Goal: Communication & Community: Answer question/provide support

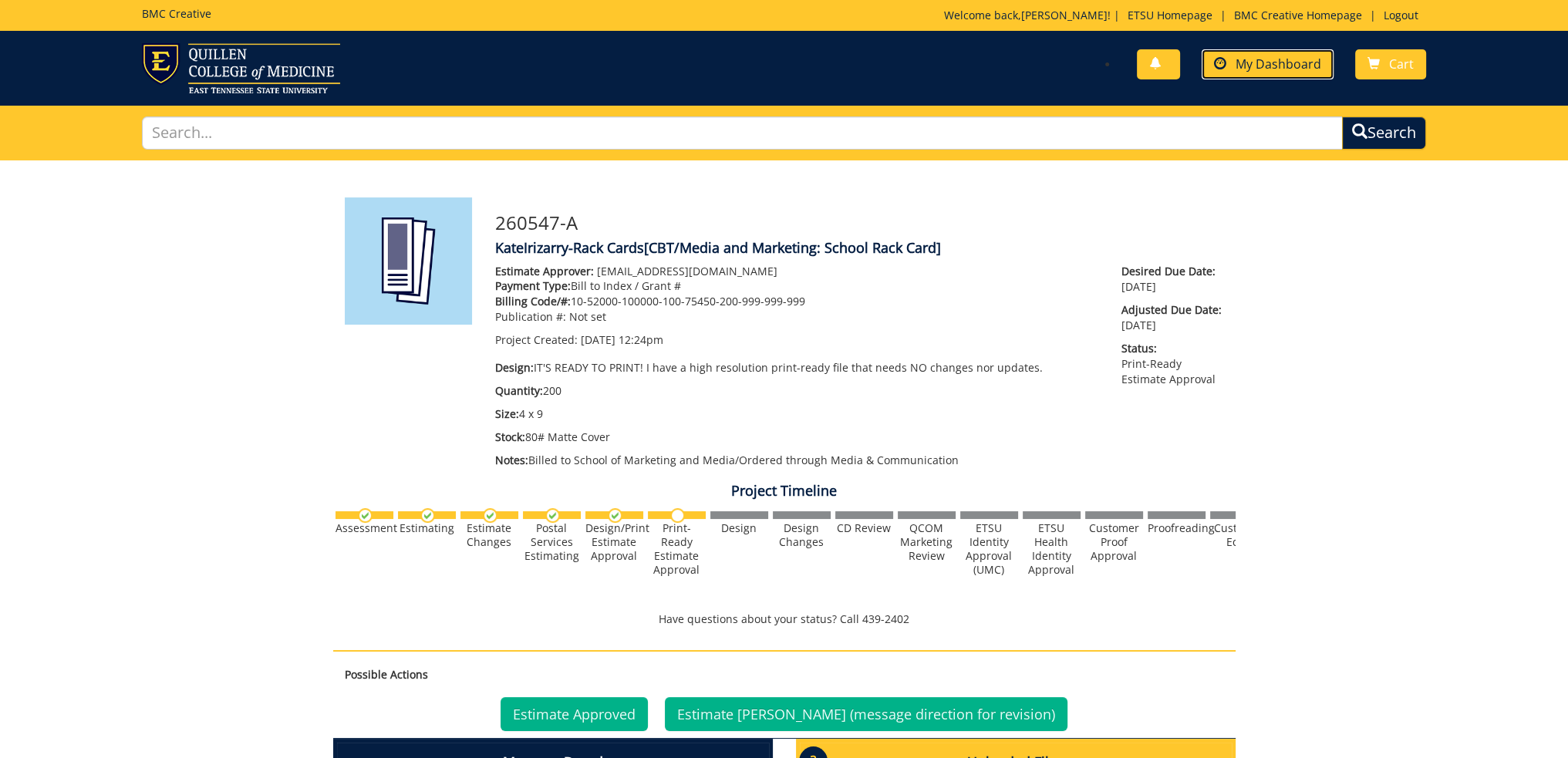
click at [1274, 64] on span "My Dashboard" at bounding box center [1278, 64] width 86 height 17
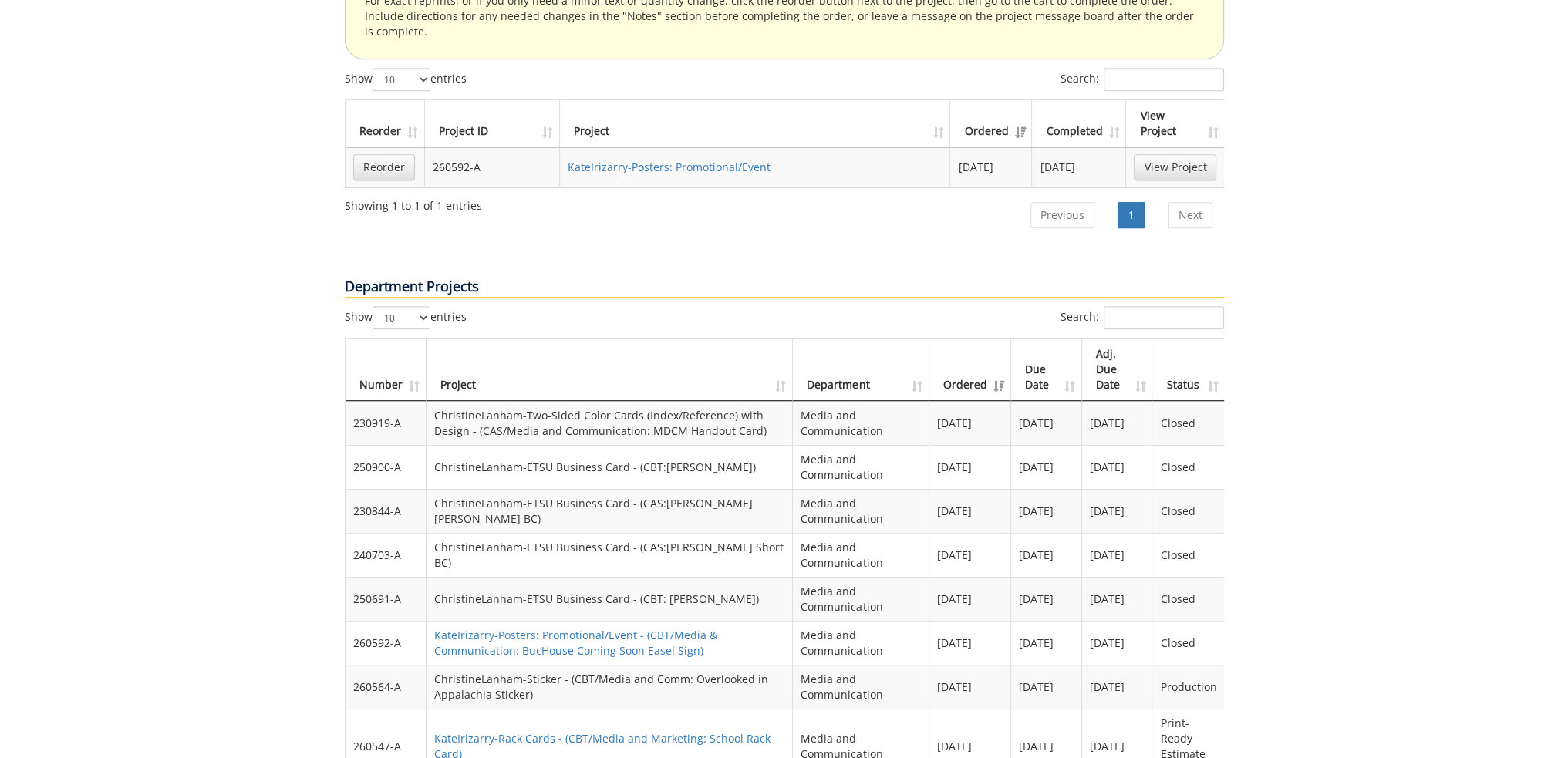
scroll to position [1311, 0]
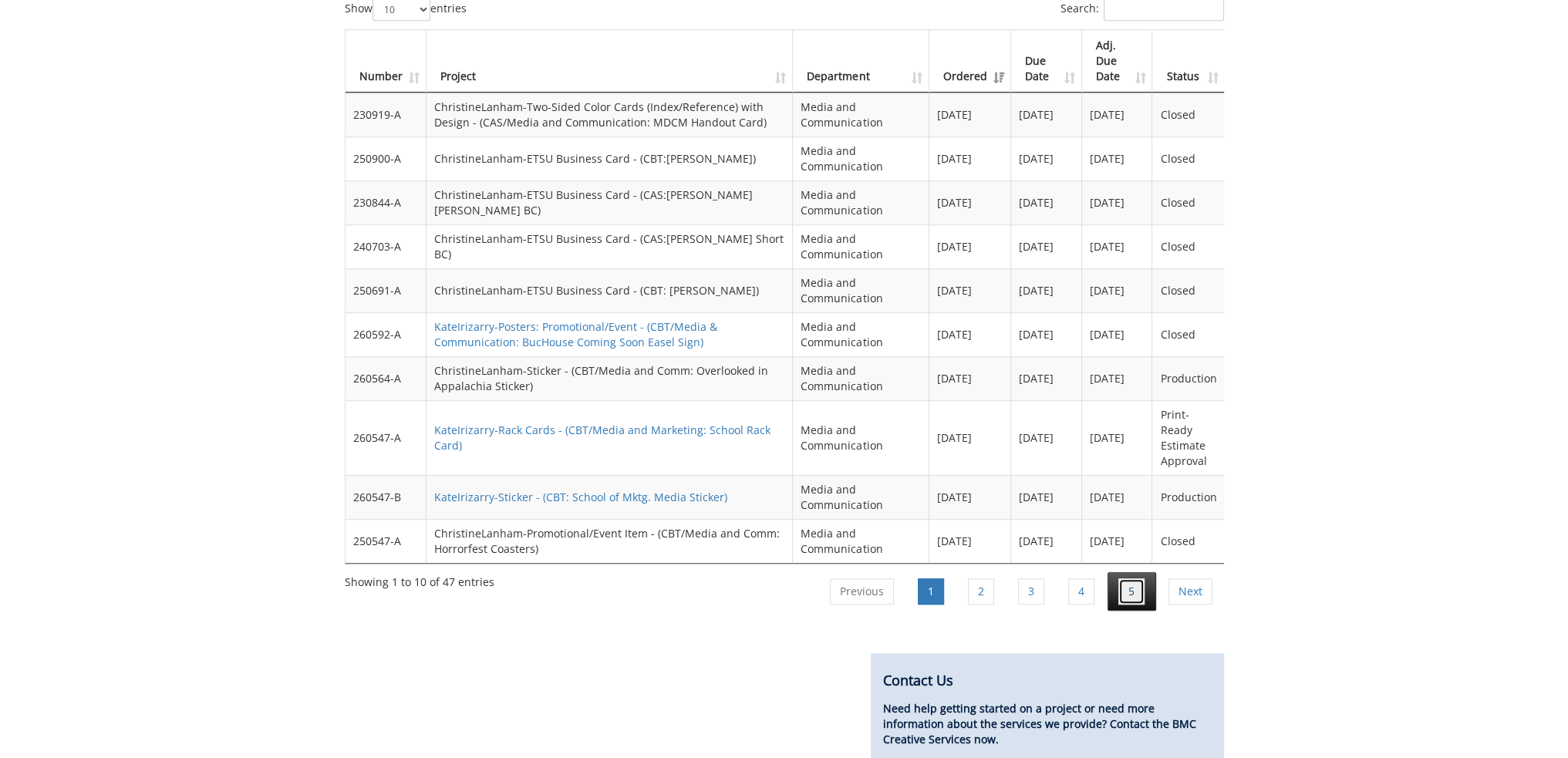
click at [1131, 579] on link "5" at bounding box center [1131, 591] width 26 height 26
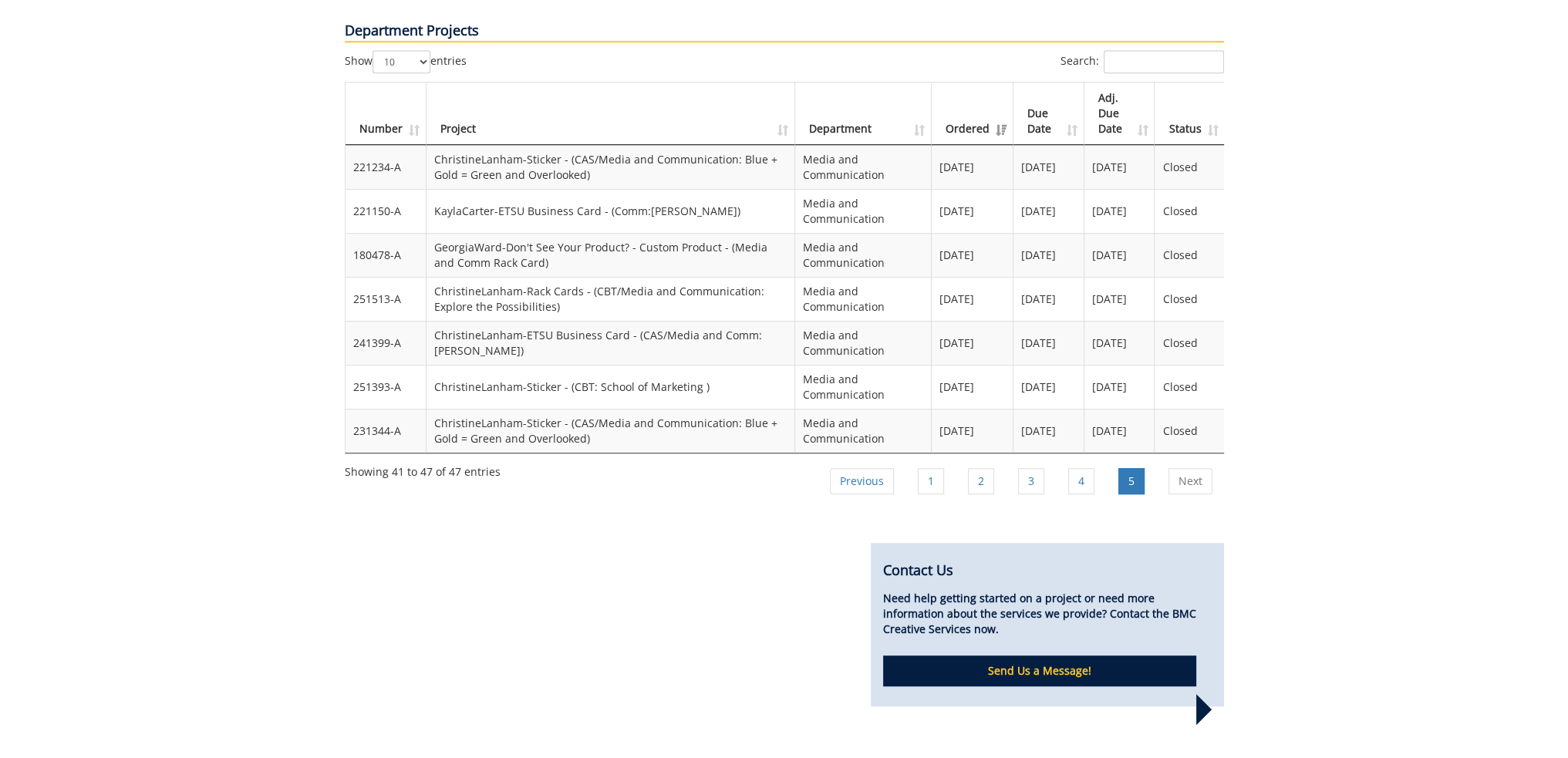
scroll to position [1157, 0]
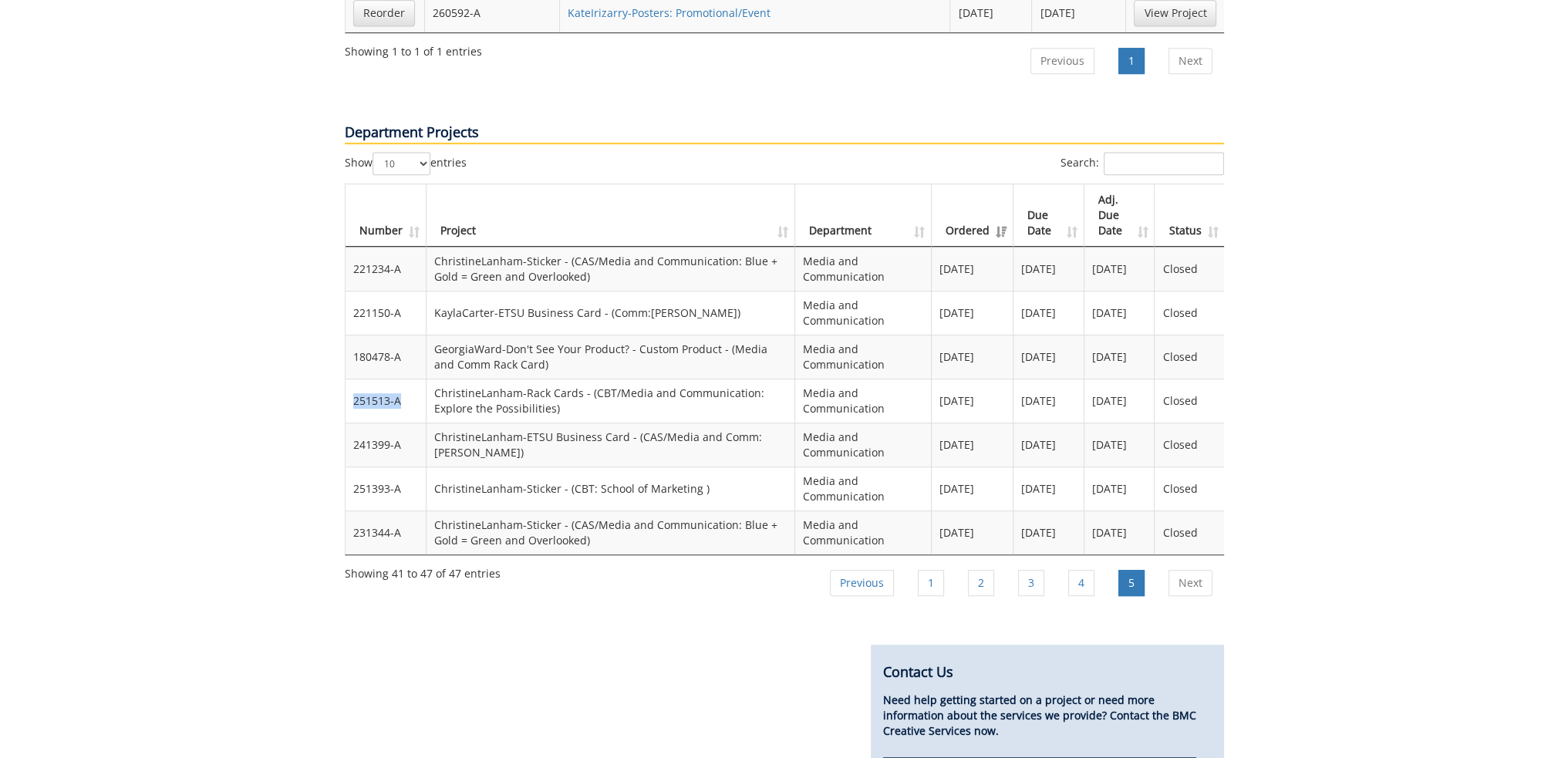
drag, startPoint x: 406, startPoint y: 353, endPoint x: 354, endPoint y: 356, distance: 52.1
click at [354, 379] on td "251513-A" at bounding box center [386, 400] width 81 height 44
copy td "251513-A"
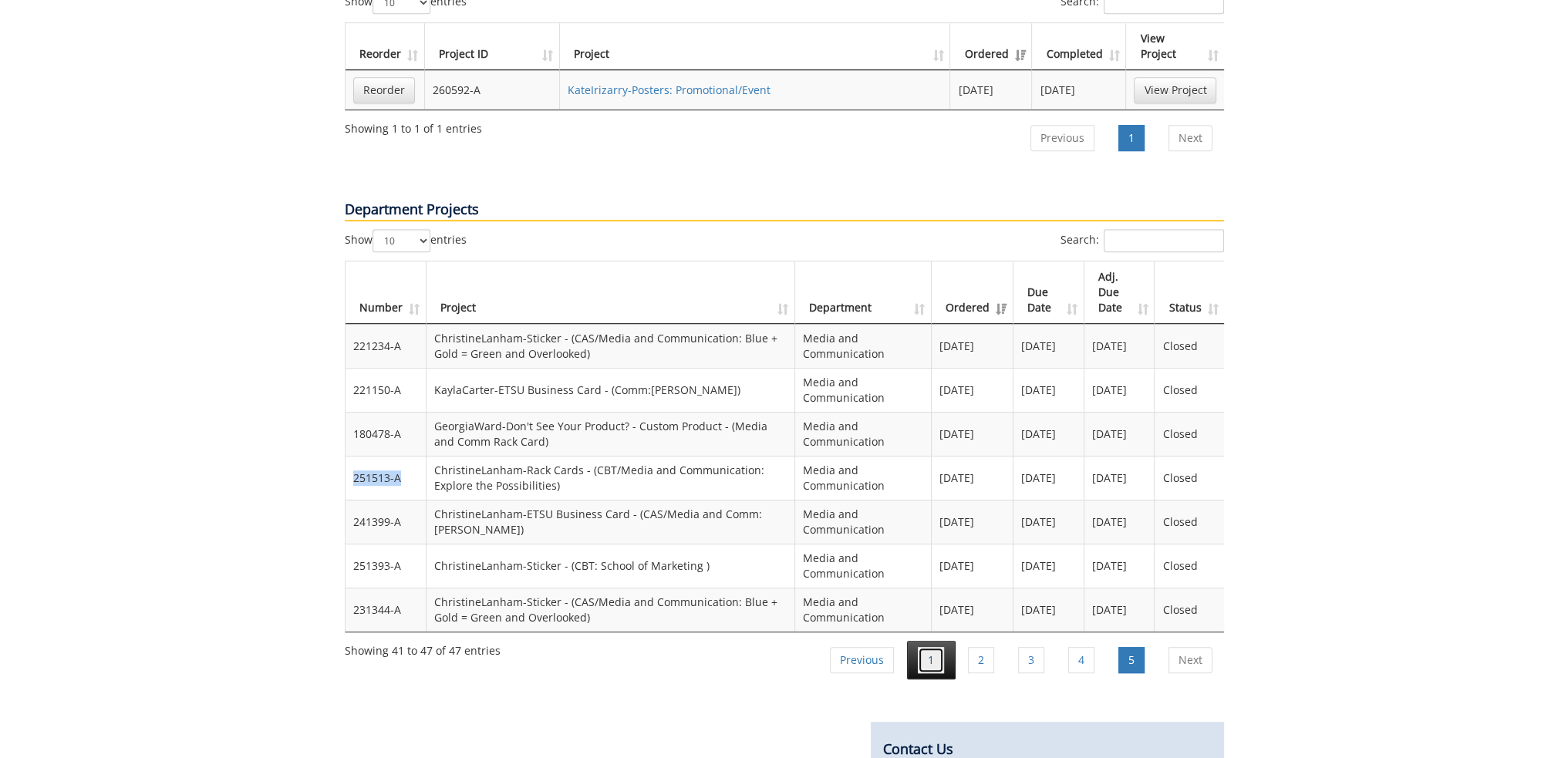
click at [930, 647] on link "1" at bounding box center [930, 660] width 26 height 26
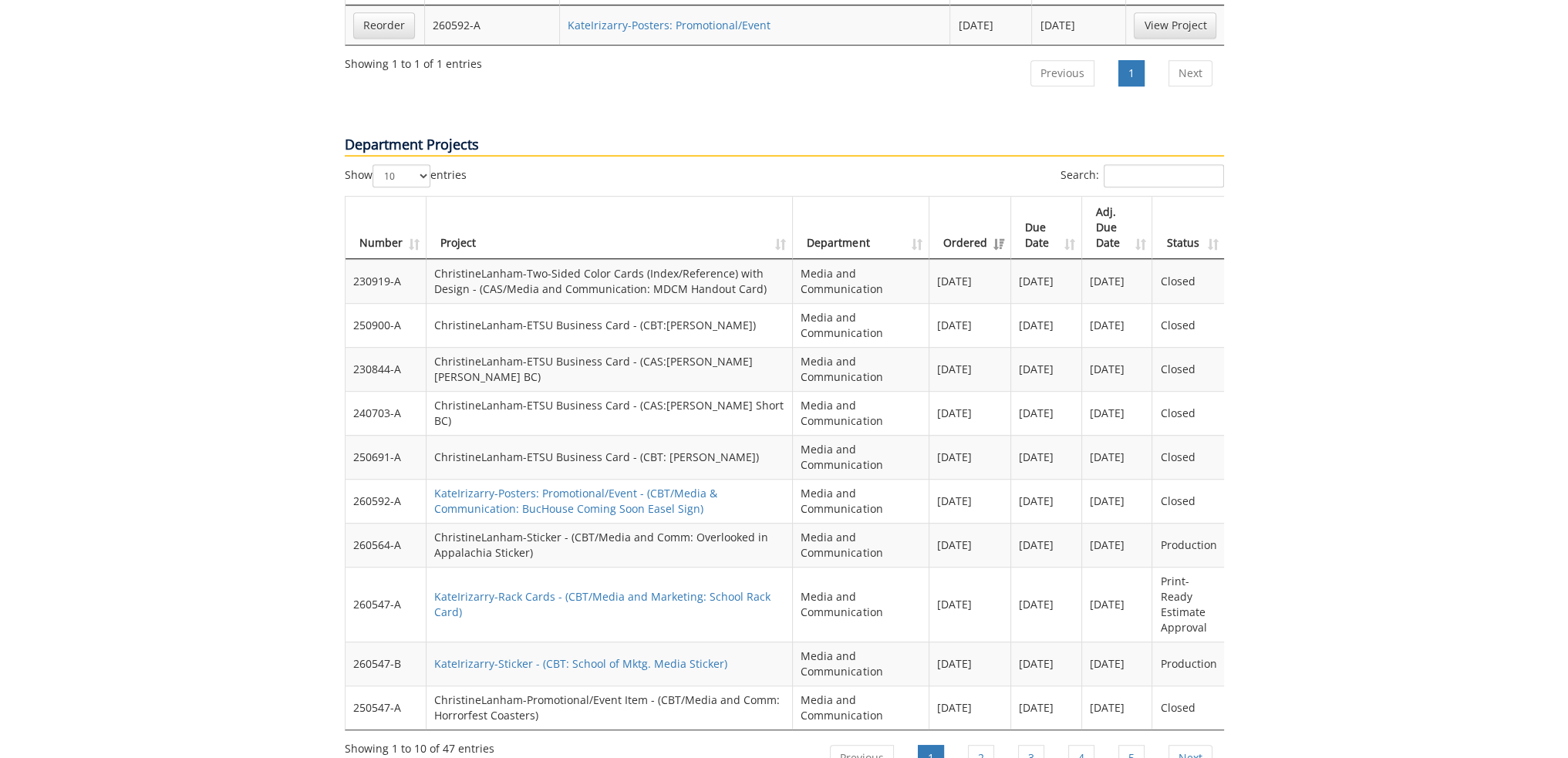
scroll to position [1095, 0]
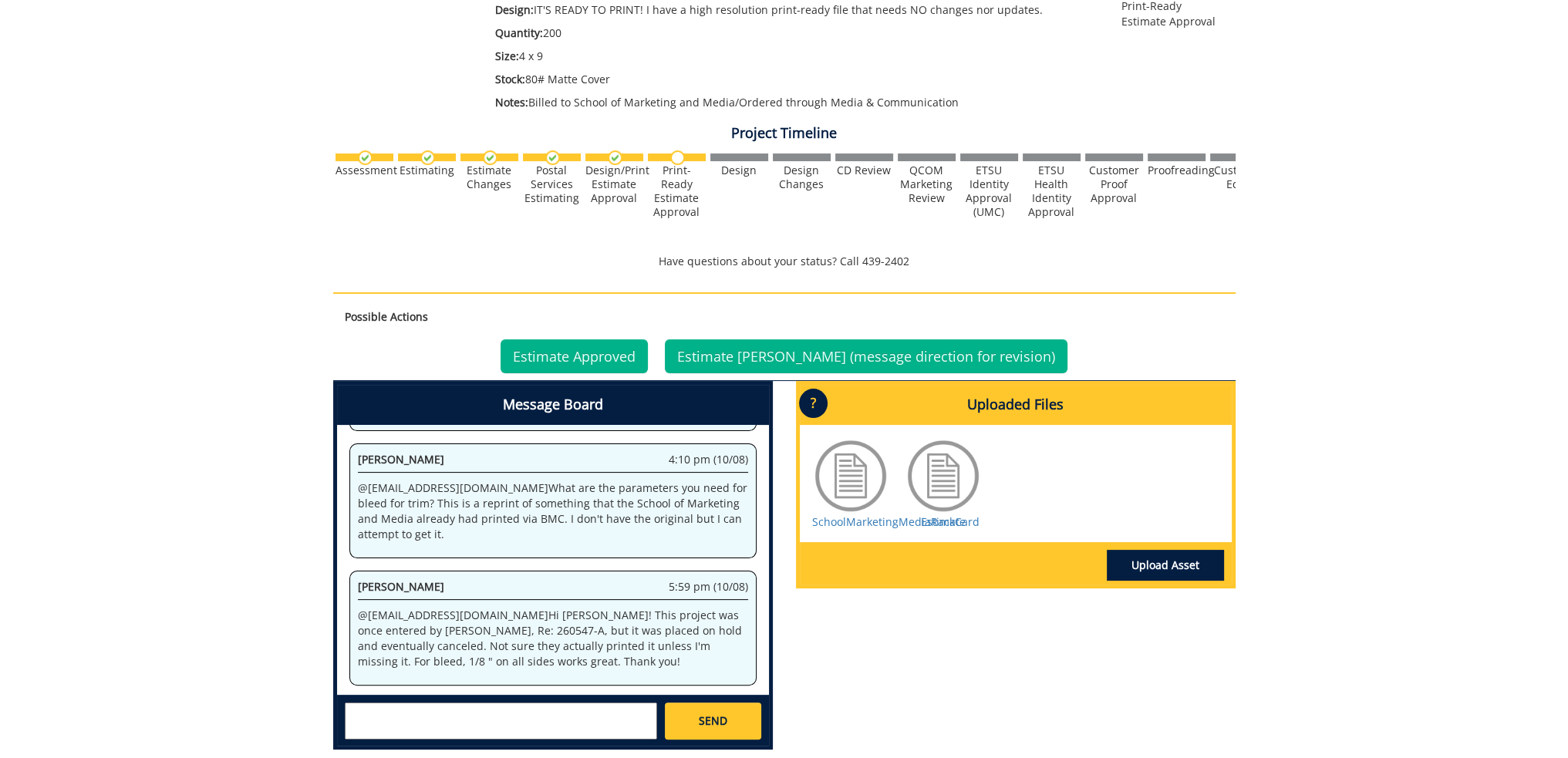
scroll to position [355, 0]
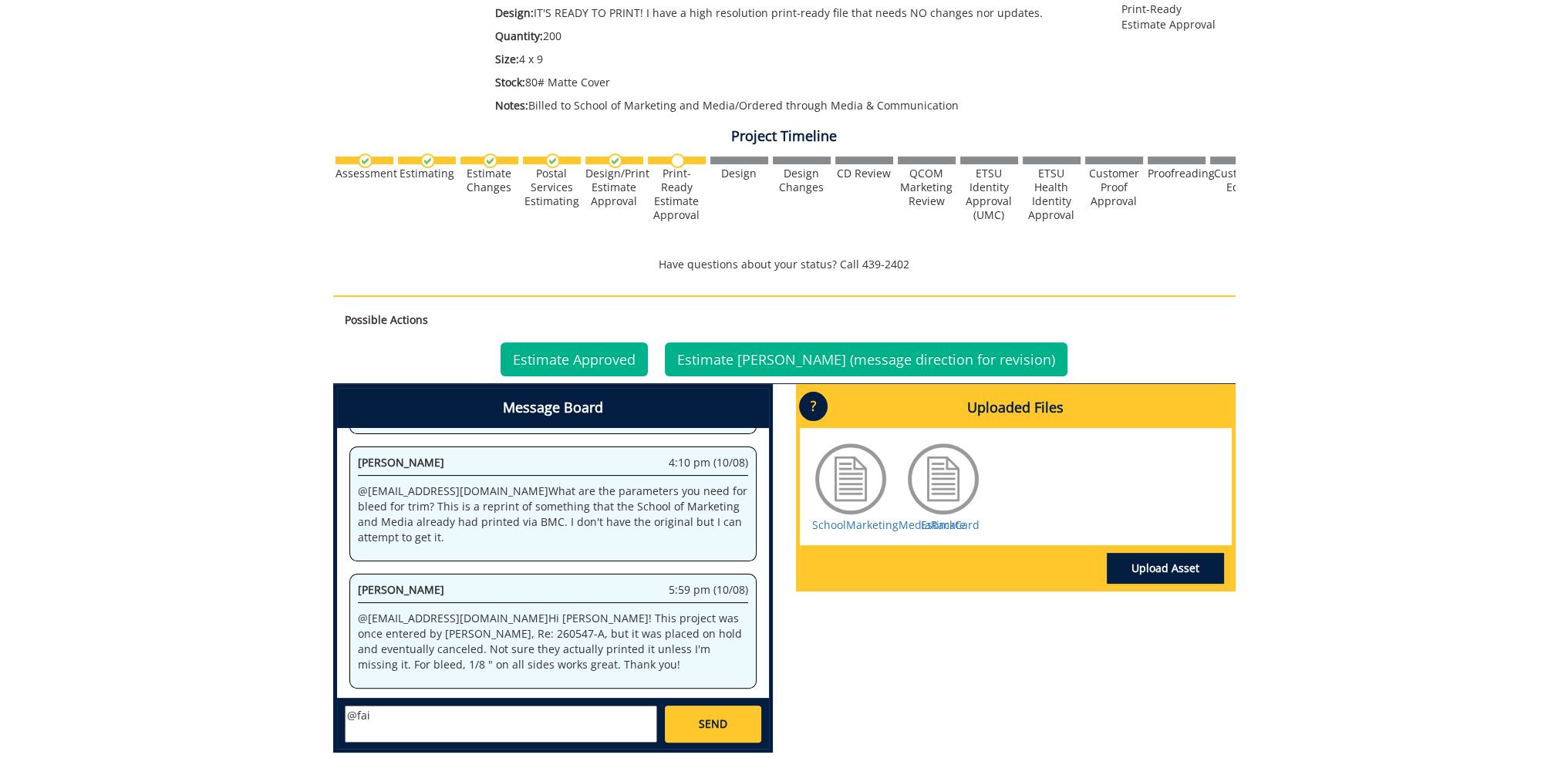
click at [393, 711] on textarea "@fai" at bounding box center [500, 724] width 313 height 37
click at [388, 732] on strong "[PERSON_NAME]" at bounding box center [408, 736] width 87 height 14
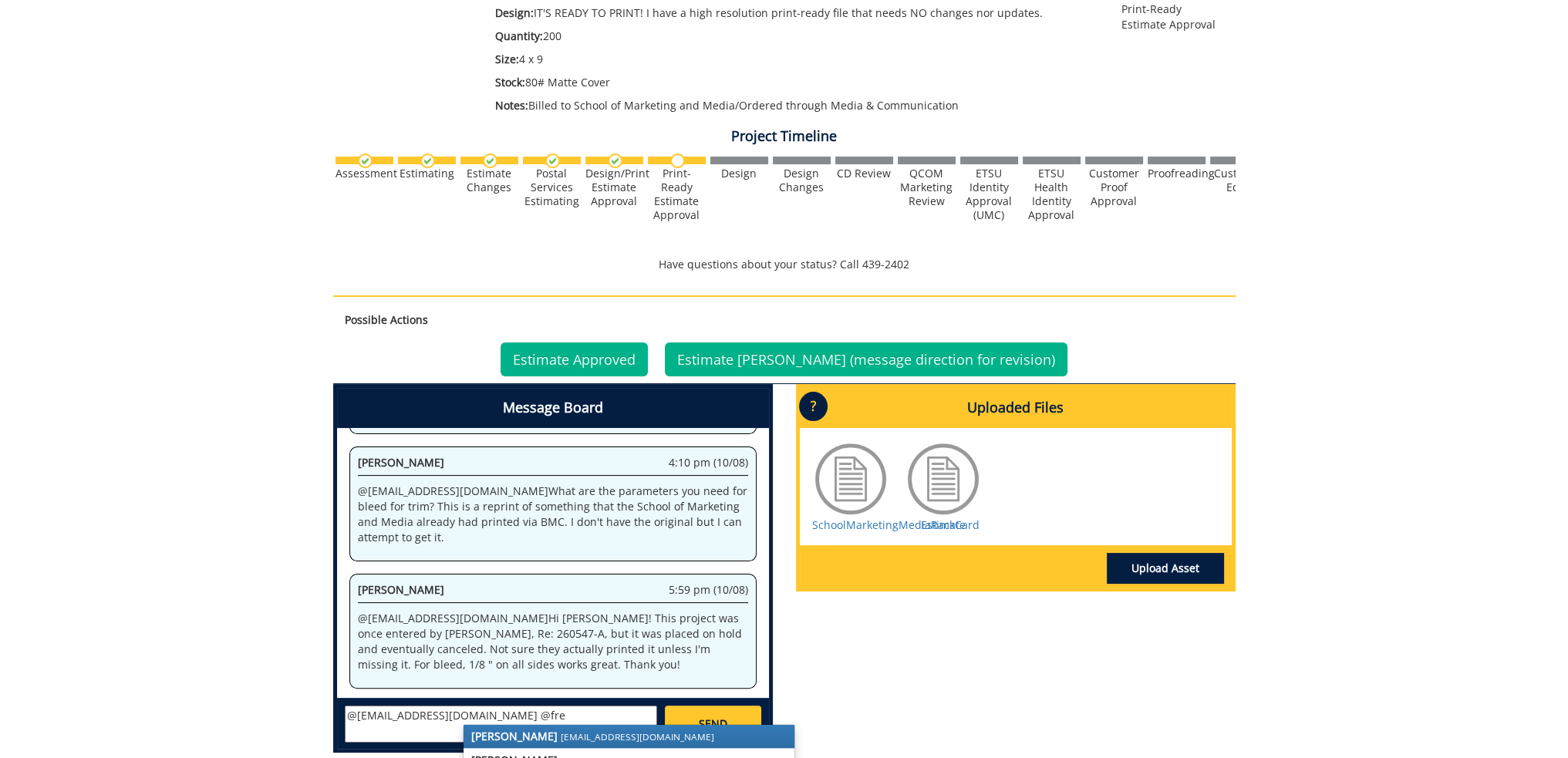
click at [488, 732] on strong "[PERSON_NAME]" at bounding box center [515, 736] width 87 height 14
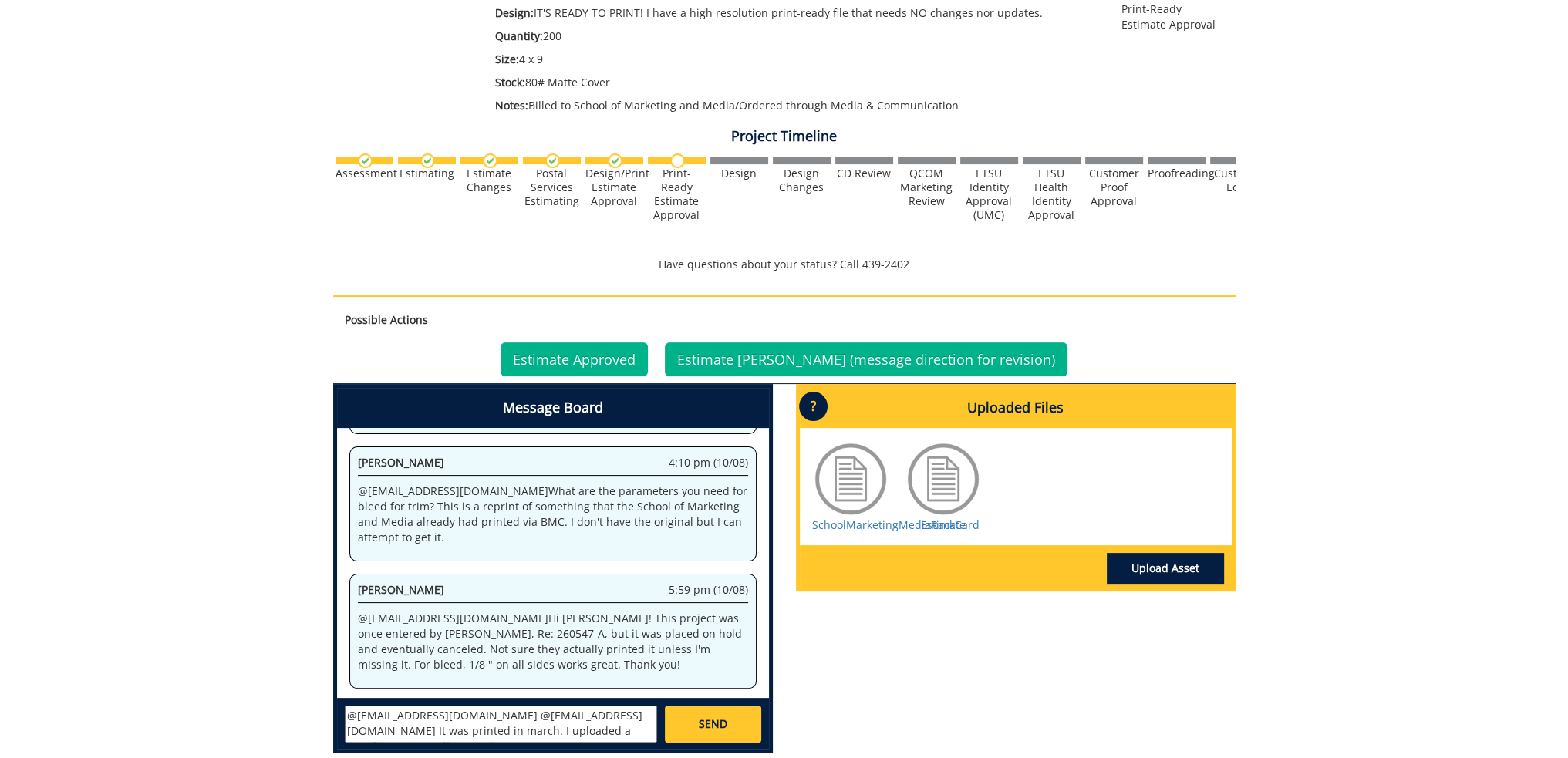
type textarea "@fair@mail.etsu.edu @conleyga@etsu.edu It was printed in march. I uploaded a ne…"
click at [1172, 567] on link "Upload Asset" at bounding box center [1165, 569] width 117 height 31
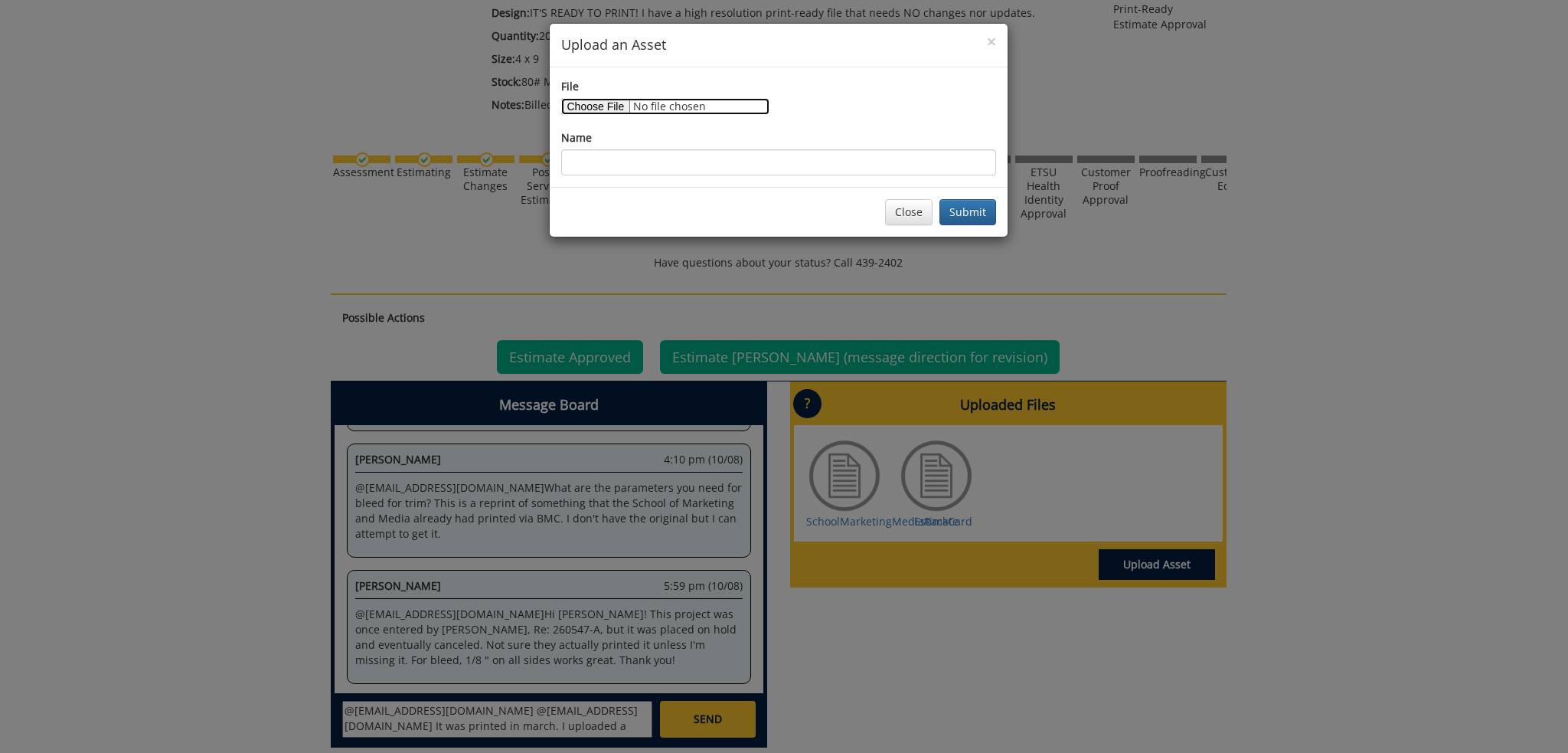
click at [604, 106] on input "File" at bounding box center [665, 107] width 209 height 17
click at [611, 108] on input "File" at bounding box center [665, 107] width 209 height 17
click at [612, 98] on input "File" at bounding box center [665, 107] width 209 height 17
type input "C:\fakepath\School of Marketing and Media Rack Card.pdf"
click at [716, 157] on input "Name" at bounding box center [779, 162] width 435 height 26
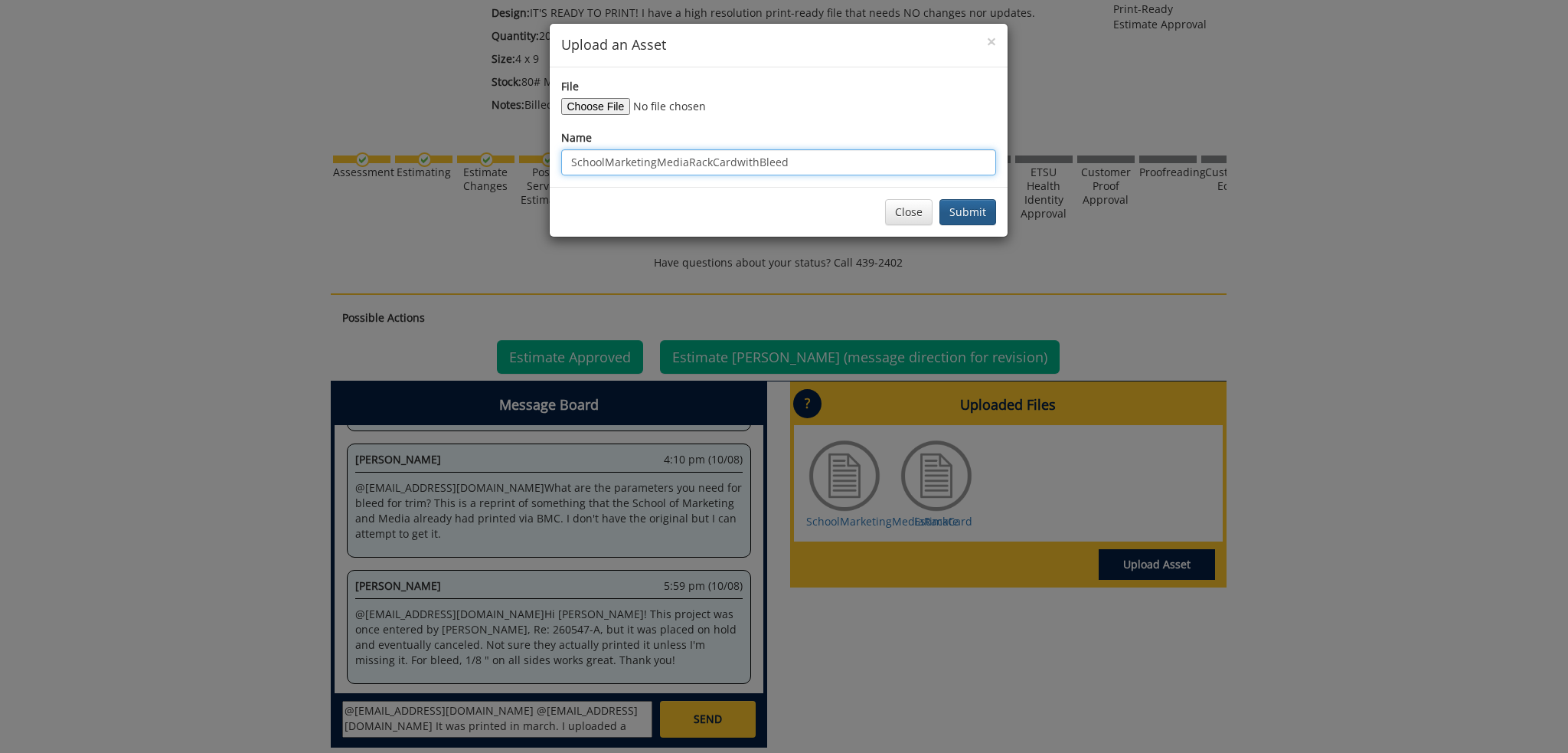
type input "SchoolMarketingMediaRackCardwithBleed"
click at [971, 215] on button "Submit" at bounding box center [967, 211] width 56 height 26
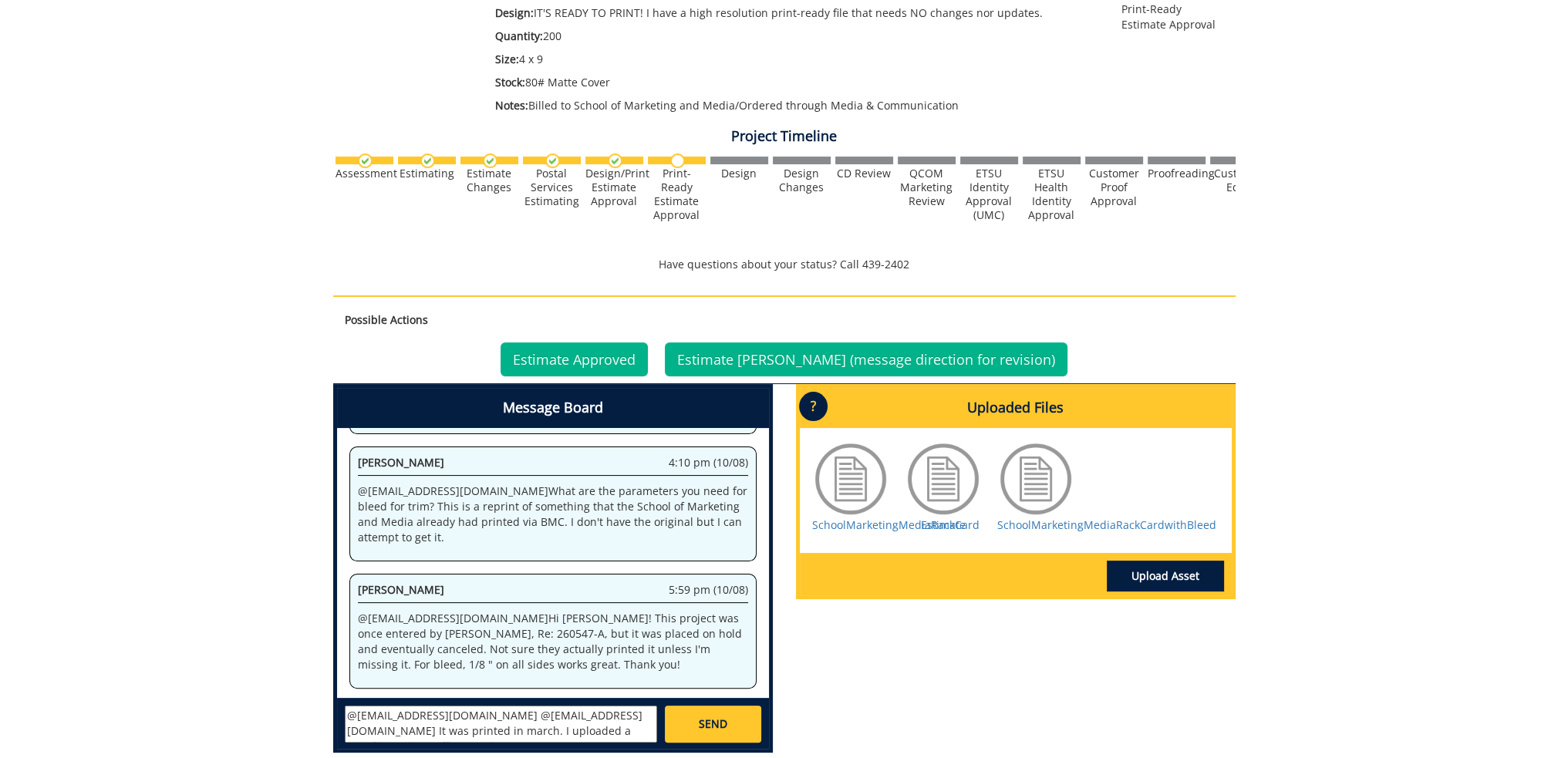
click at [600, 732] on textarea "@fair@mail.etsu.edu @conleyga@etsu.edu It was printed in march. I uploaded a ne…" at bounding box center [500, 724] width 313 height 37
type textarea "@fair@mail.etsu.edu @conleyga@etsu.edu It was printed in march. I uploaded a ne…"
click at [718, 721] on span "SEND" at bounding box center [713, 724] width 29 height 15
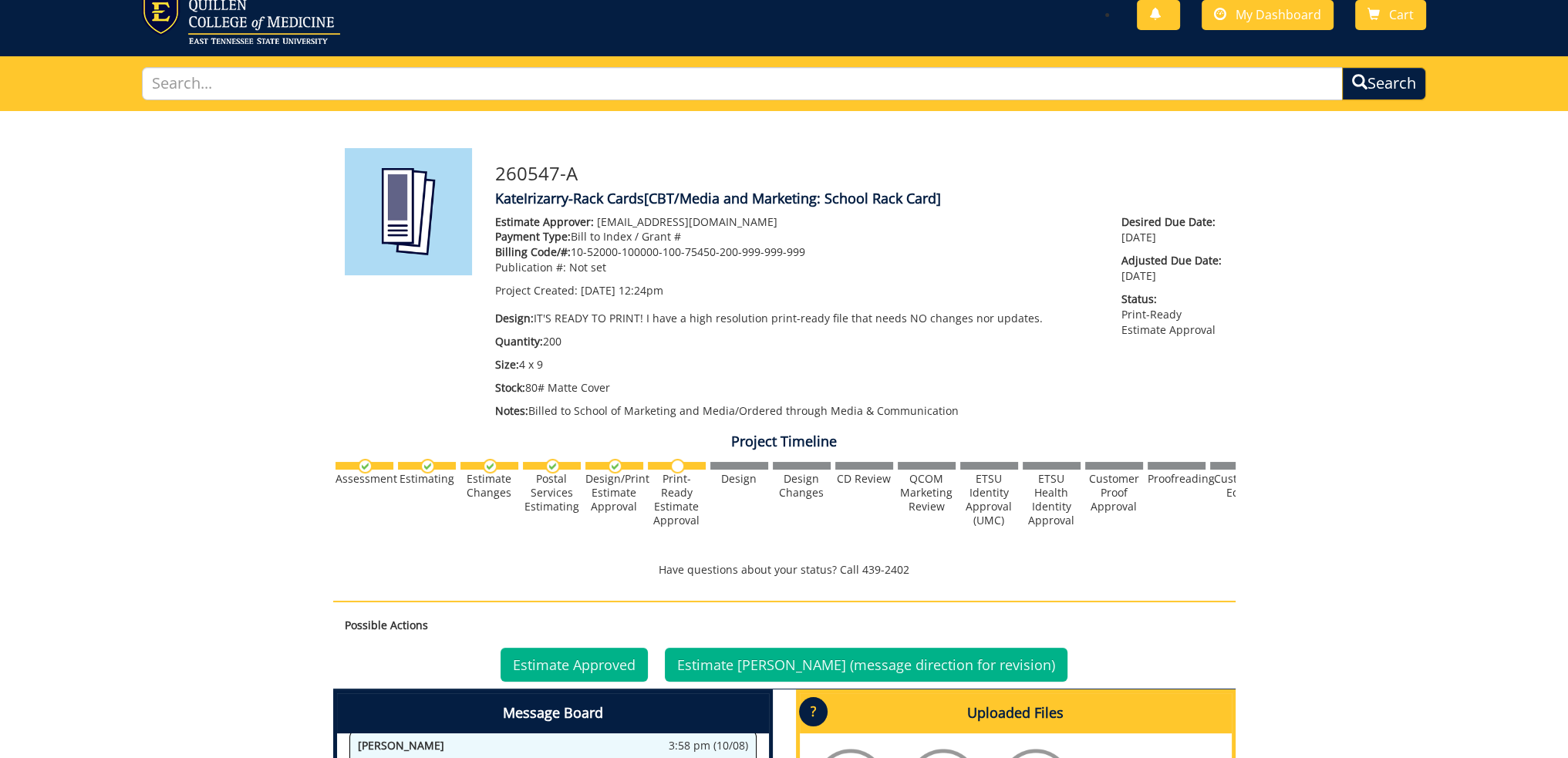
scroll to position [0, 0]
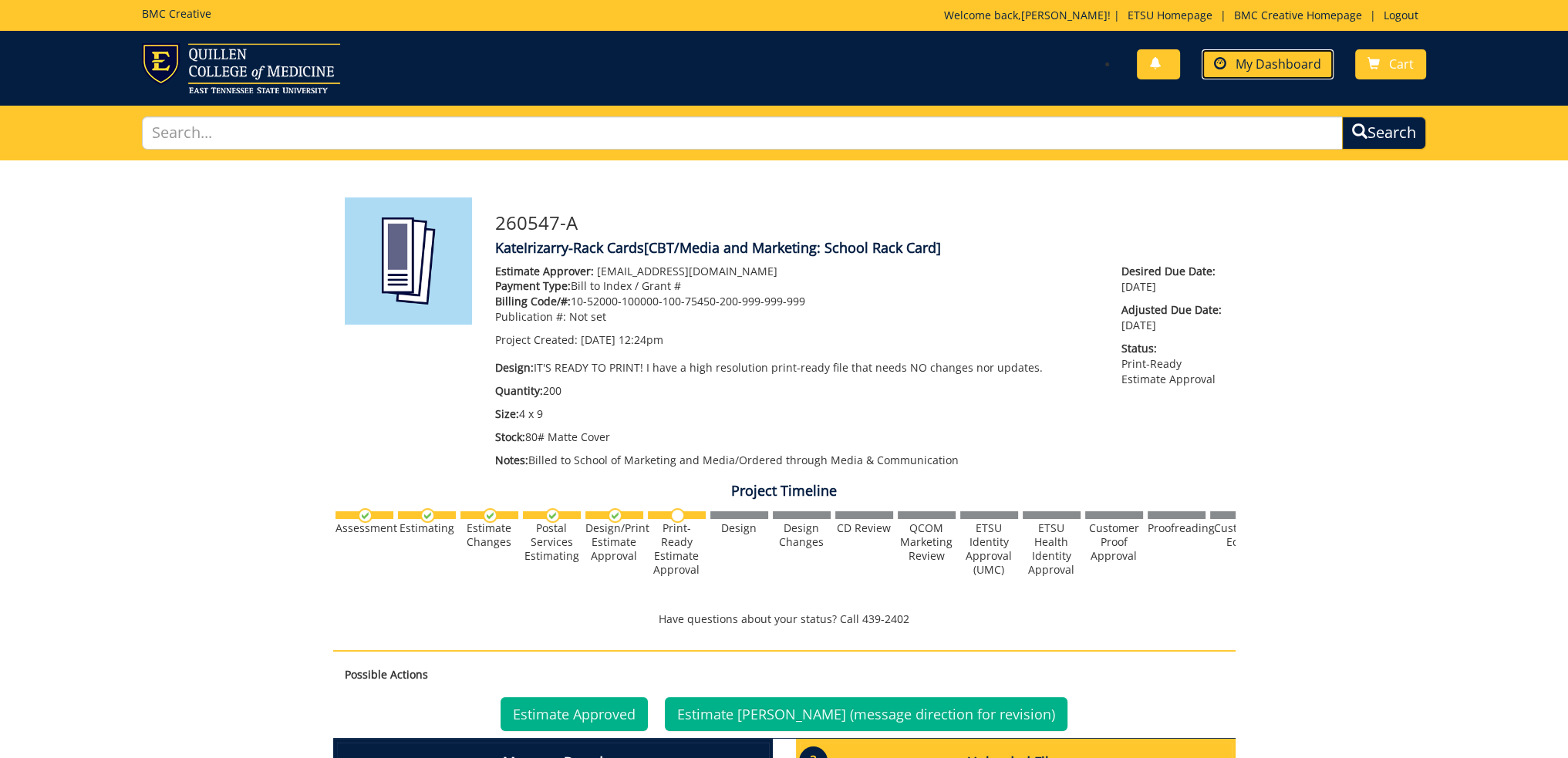
click at [1296, 61] on span "My Dashboard" at bounding box center [1278, 64] width 86 height 17
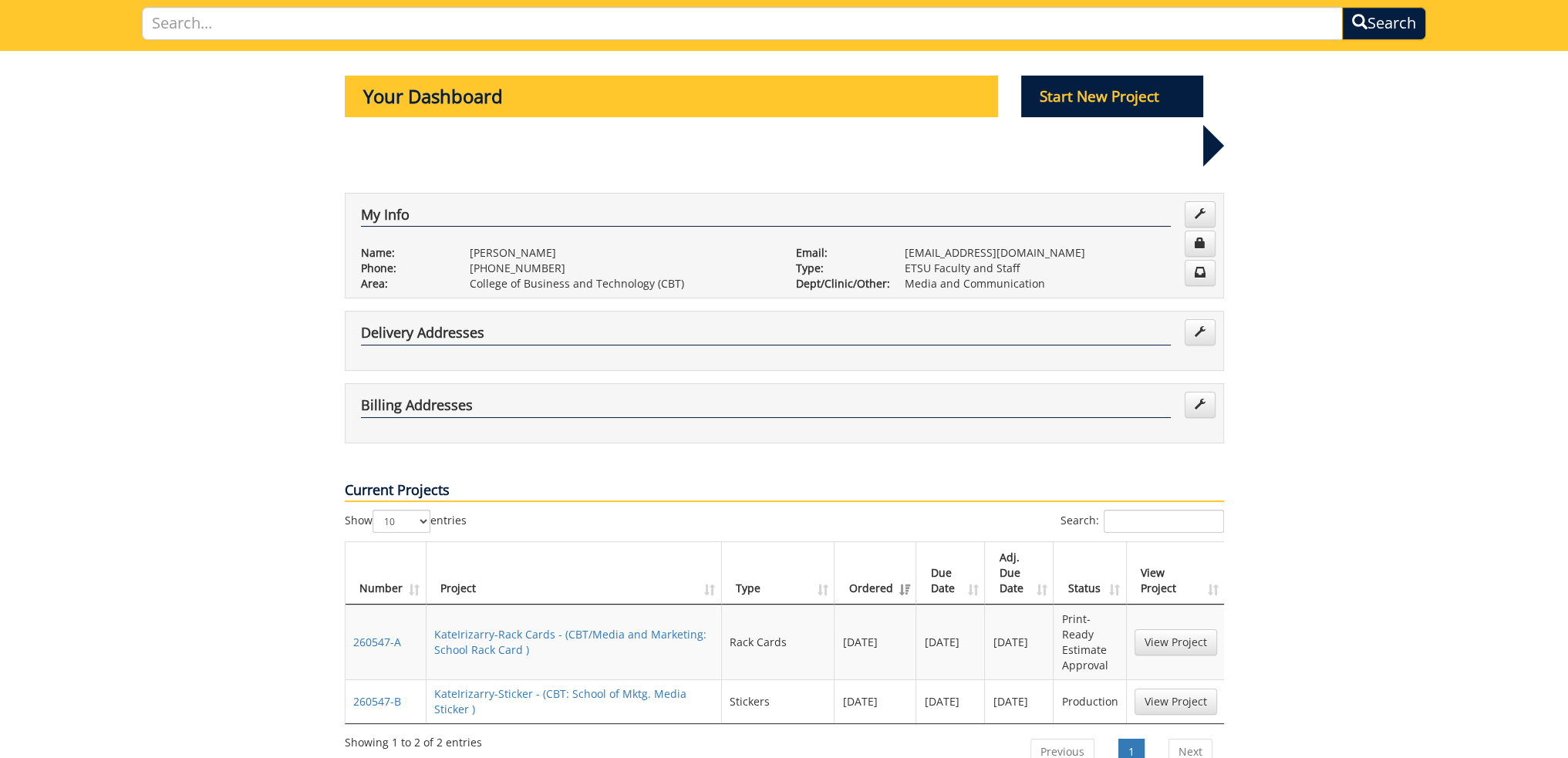
scroll to position [232, 0]
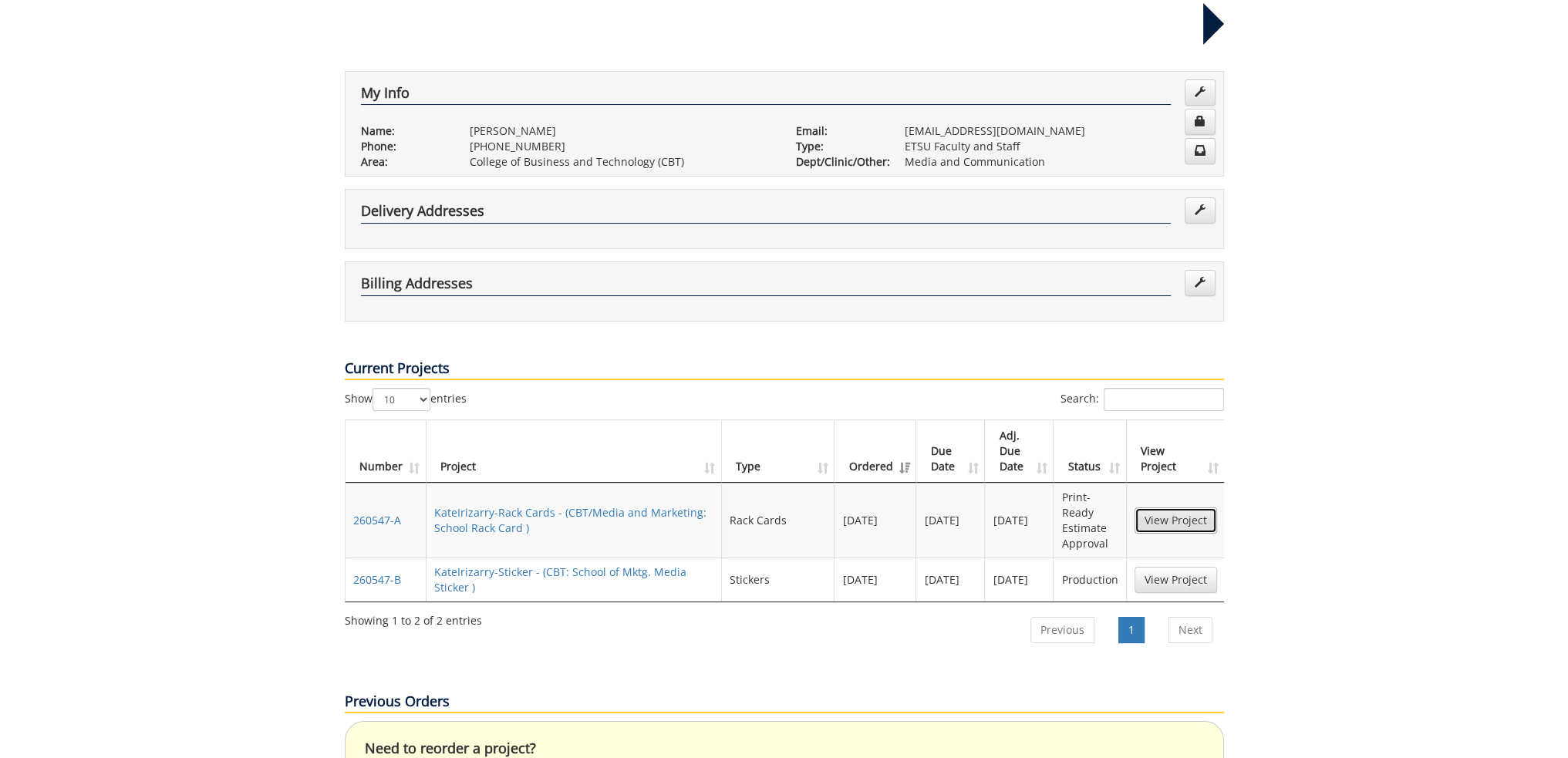
click at [1183, 507] on link "View Project" at bounding box center [1176, 520] width 83 height 26
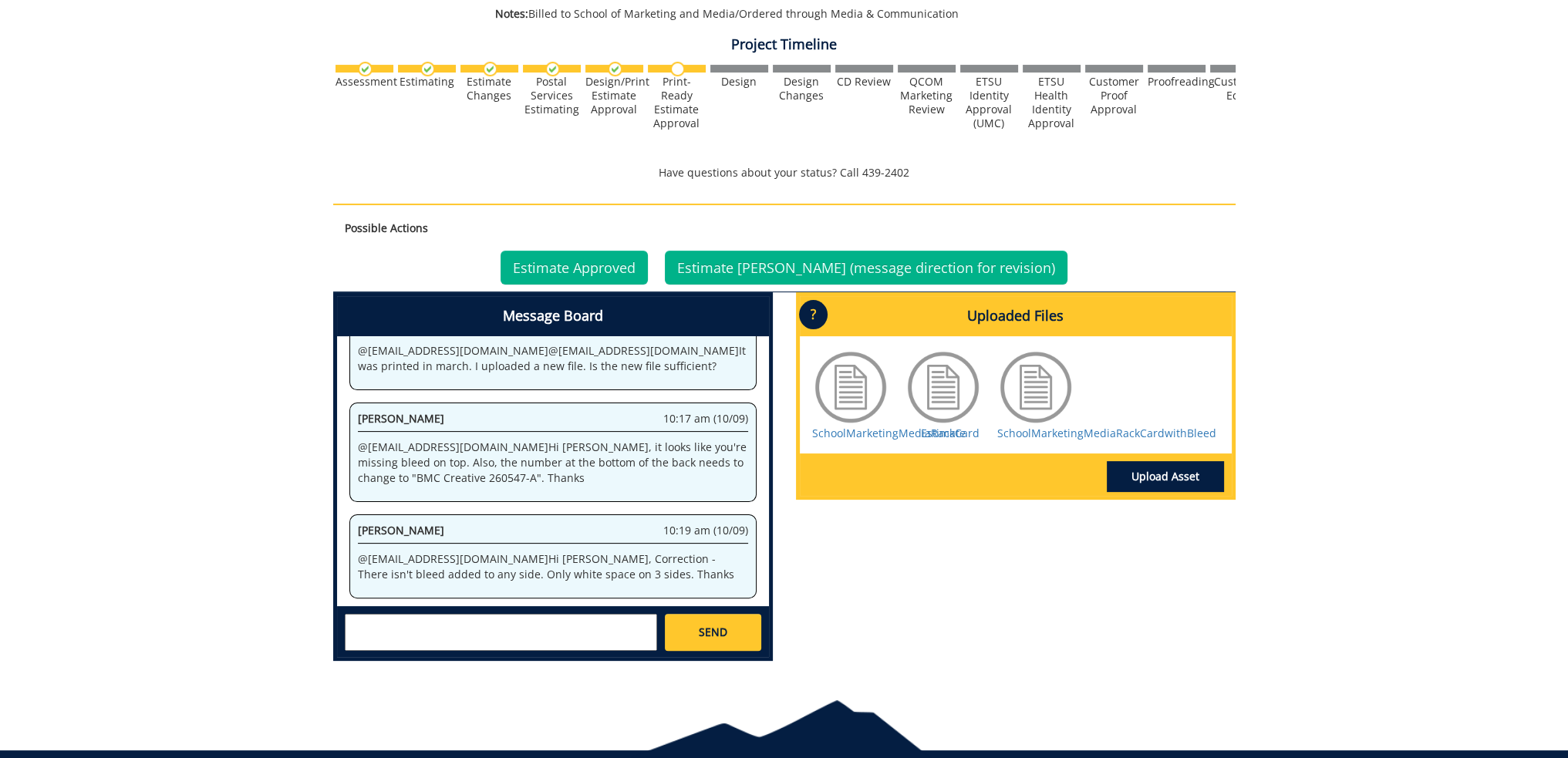
scroll to position [509, 0]
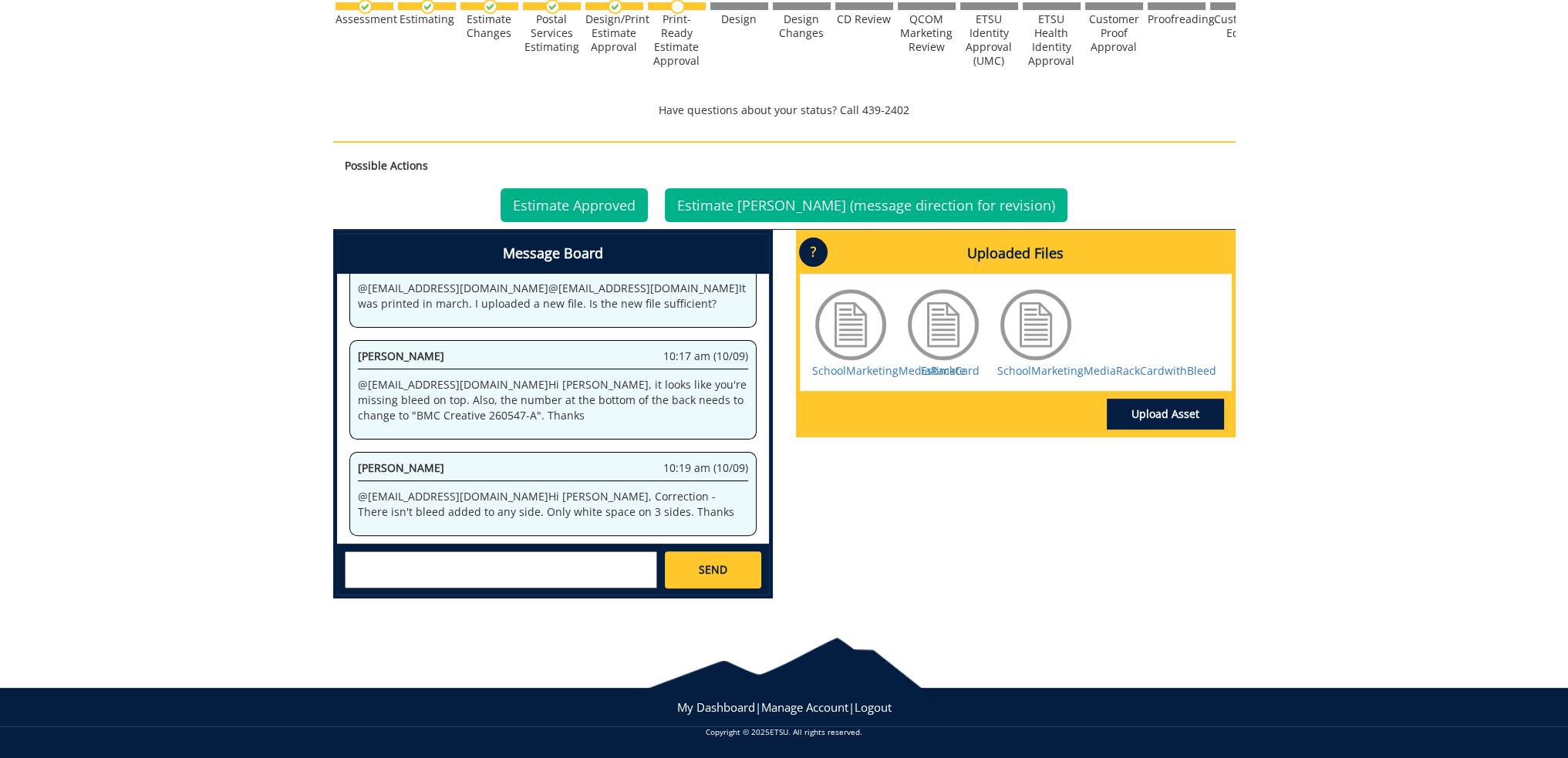
click at [429, 567] on textarea at bounding box center [500, 570] width 313 height 37
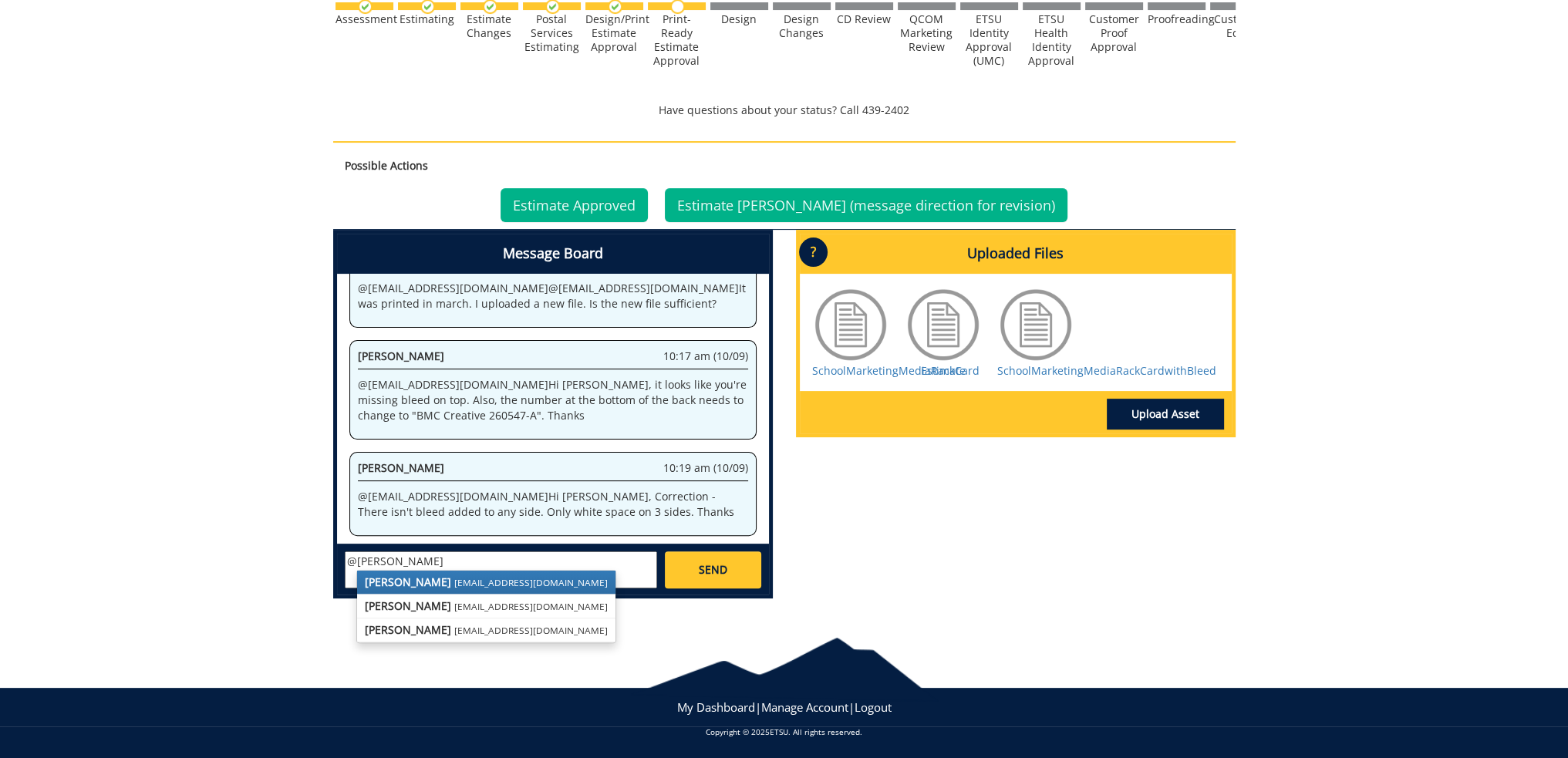
click at [401, 580] on strong "[PERSON_NAME]" at bounding box center [408, 581] width 87 height 14
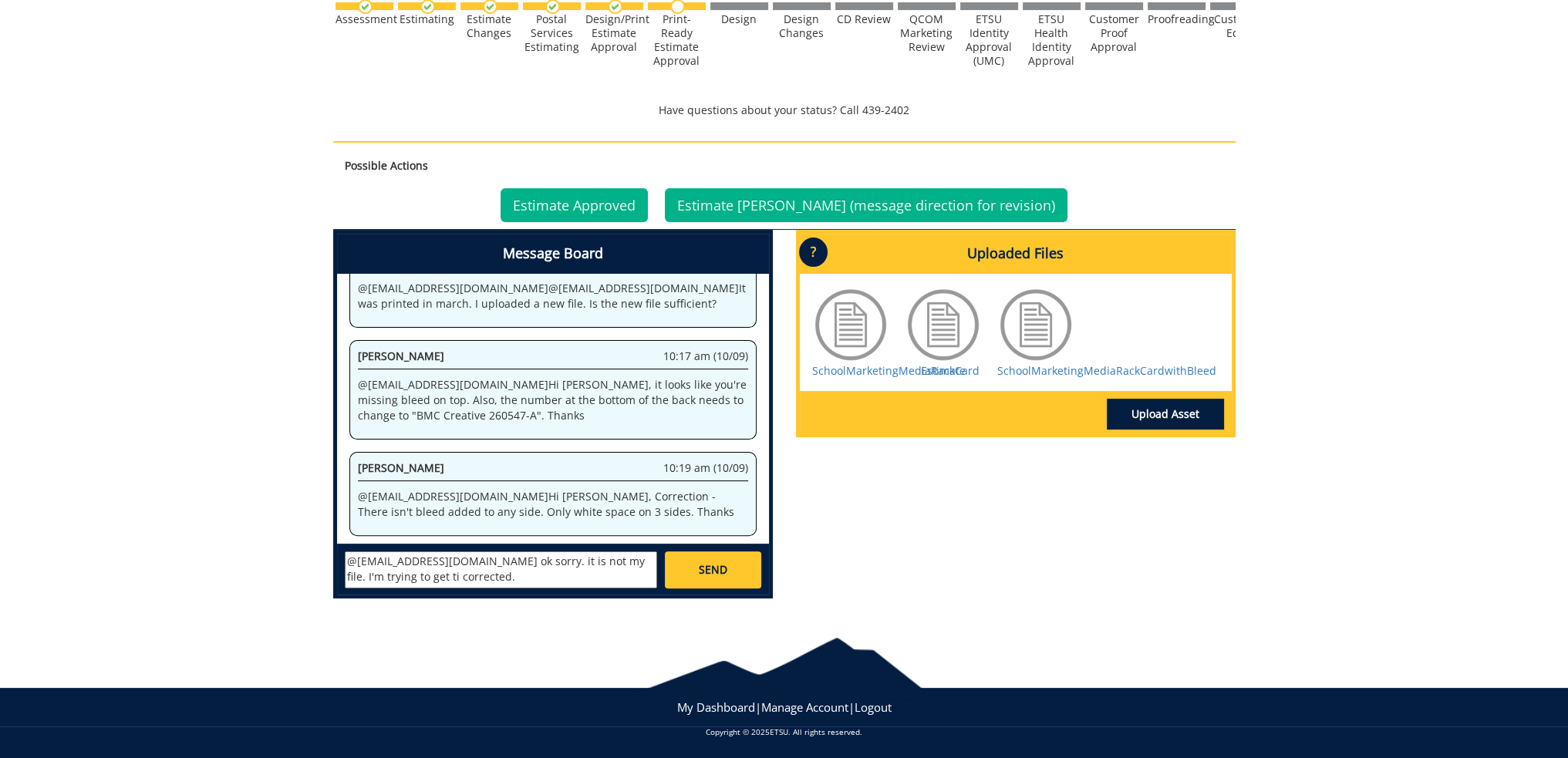
click at [362, 567] on textarea "@conleyga@etsu.edu ok sorry. it is not my file. I'm trying to get ti corrected." at bounding box center [500, 570] width 313 height 37
click at [369, 580] on textarea "@conleyga@etsu.edu ok sorry. it is not my file. I'm trying to get ti corrected." at bounding box center [500, 570] width 313 height 37
click at [484, 570] on textarea "@conleyga@etsu.edu ok sorry. it is not my file. I'm trying to get it corrected." at bounding box center [500, 570] width 313 height 37
type textarea "@conleyga@etsu.edu ok sorry. it is not my file. I'm trying to get it corrected."
click at [707, 567] on span "SEND" at bounding box center [713, 570] width 29 height 15
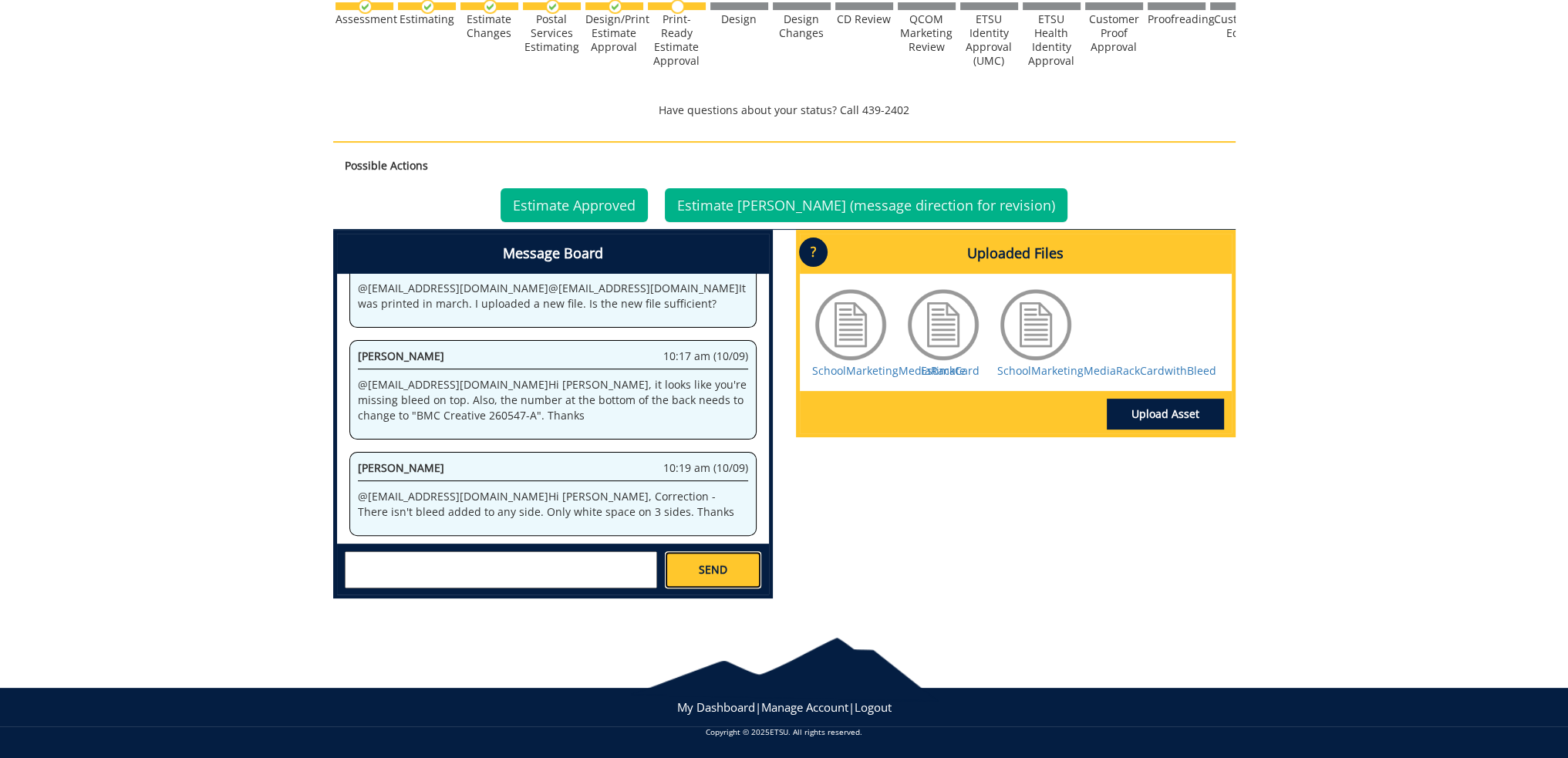
scroll to position [840, 0]
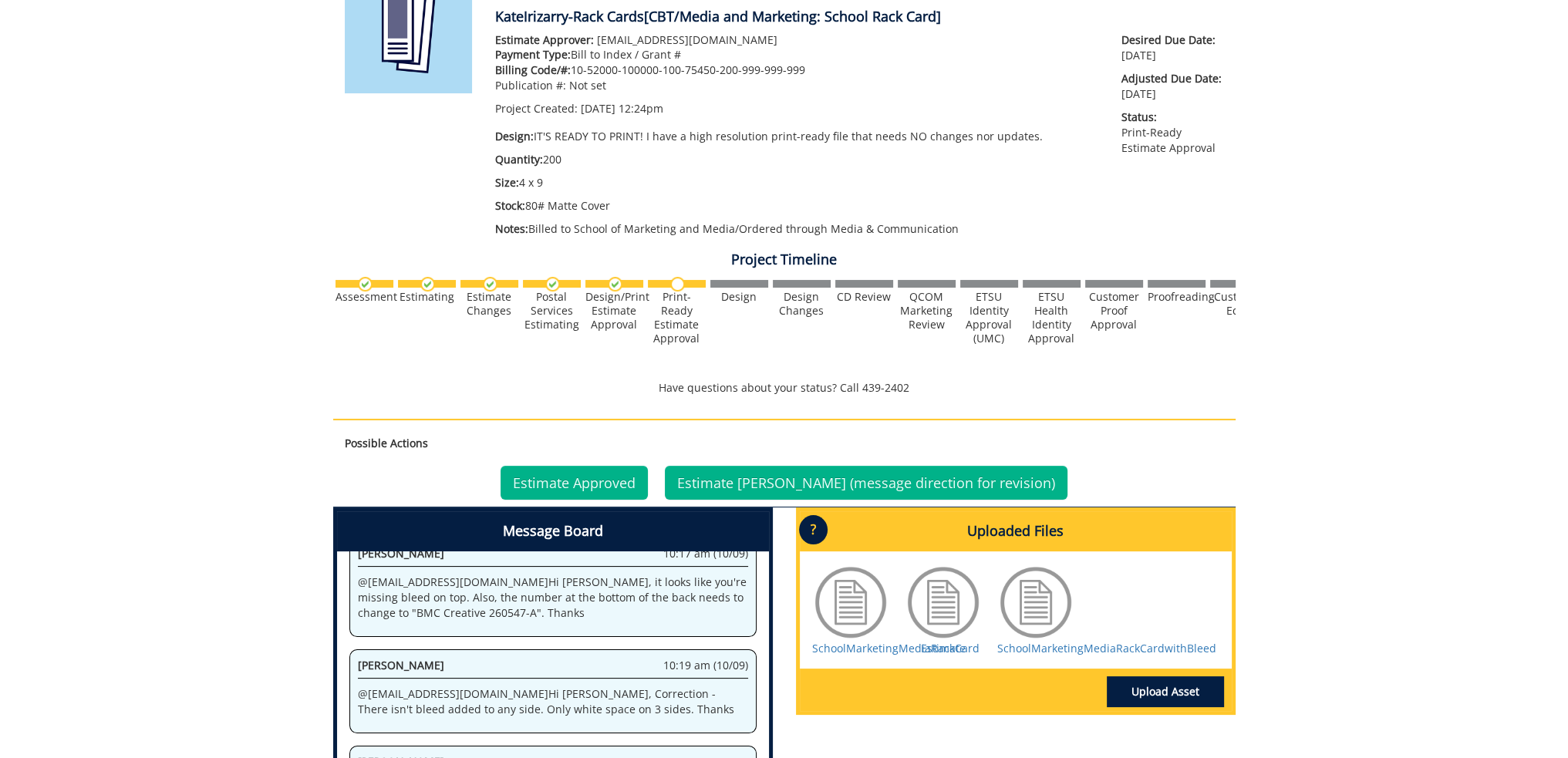
scroll to position [509, 0]
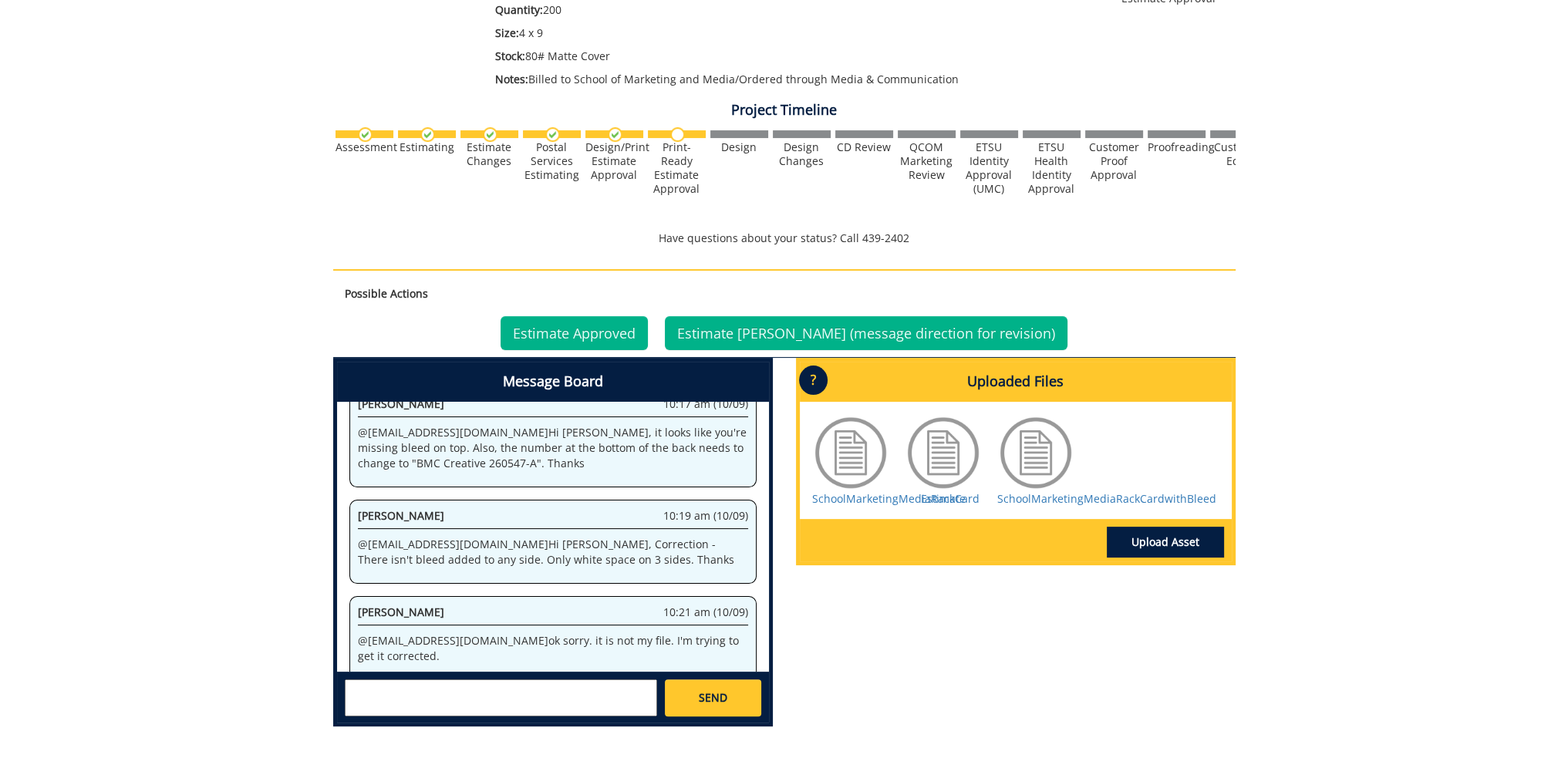
scroll to position [462, 0]
